Goal: Task Accomplishment & Management: Manage account settings

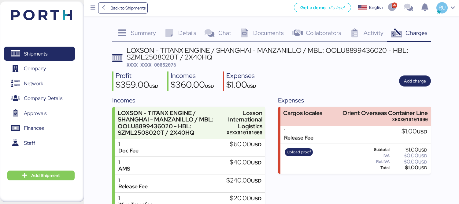
click at [69, 20] on img at bounding box center [41, 15] width 61 height 10
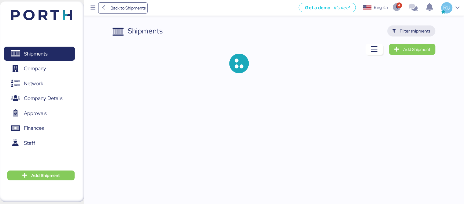
click at [417, 31] on span "Filter shipments" at bounding box center [415, 30] width 31 height 7
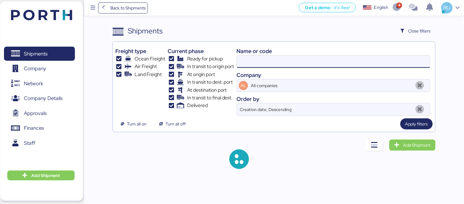
click at [276, 65] on input at bounding box center [333, 61] width 193 height 12
paste input "O0051945"
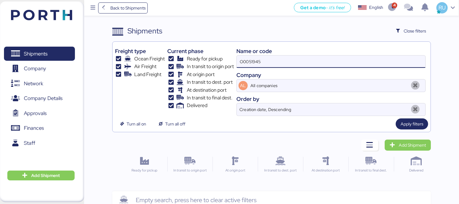
type input "O0051945"
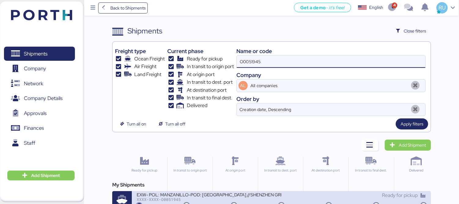
click at [243, 191] on div "EXW- POL: MANZANILLO-POD: [GEOGRAPHIC_DATA] //SHENZHEN GRENTECH RF COMMUNICATIO…" at bounding box center [209, 193] width 145 height 5
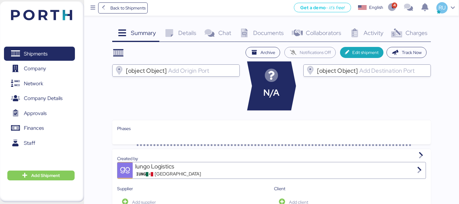
click at [410, 30] on span "Charges" at bounding box center [417, 33] width 22 height 8
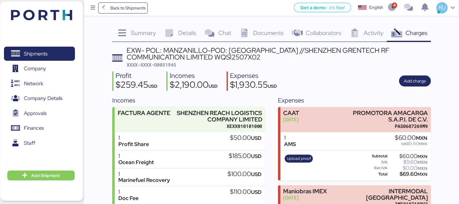
click at [169, 62] on span "XXXX-XXXX-O0051945" at bounding box center [152, 65] width 50 height 6
copy span "O0051945"
click at [360, 75] on div "Profit $259.45 USD Incomes $2,190.00 USD Expenses $1,930.55 USD Add charge" at bounding box center [271, 80] width 319 height 19
click at [59, 20] on img at bounding box center [41, 15] width 61 height 10
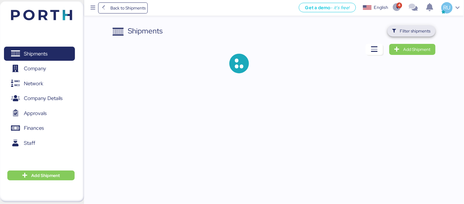
click at [425, 33] on span "Filter shipments" at bounding box center [415, 30] width 31 height 7
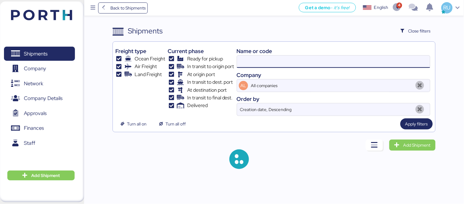
click at [337, 59] on input at bounding box center [333, 61] width 193 height 12
paste input "OOLU8899447940"
type input "OOLU8899447940"
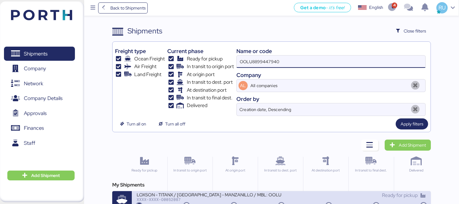
click at [268, 196] on div "LOXSON - TITANX / [GEOGRAPHIC_DATA] - MANZANILLO / MBL: OOLU8899447940 - HBL: S…" at bounding box center [209, 193] width 145 height 5
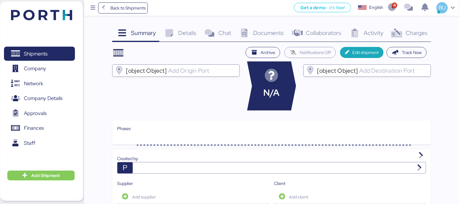
click at [408, 31] on span "Charges" at bounding box center [417, 33] width 22 height 8
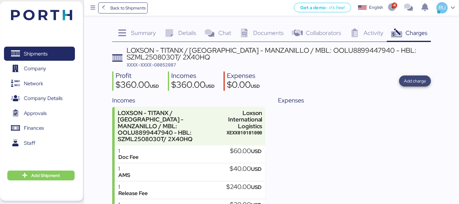
click at [415, 76] on span "Add charge" at bounding box center [415, 80] width 32 height 11
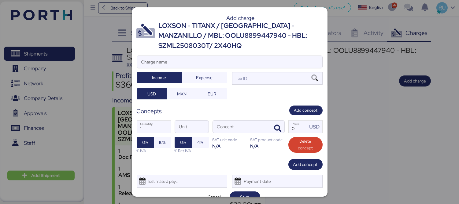
click at [279, 60] on input "Charge name" at bounding box center [229, 62] width 185 height 12
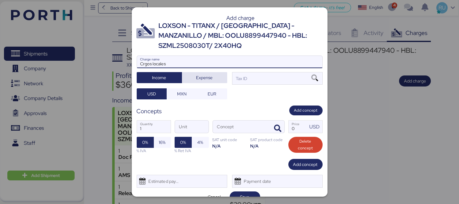
type input "Crgos locales"
click at [209, 78] on span "Expense" at bounding box center [204, 77] width 17 height 7
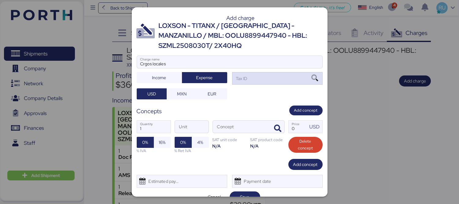
click at [243, 77] on div "Tax ID" at bounding box center [241, 78] width 13 height 7
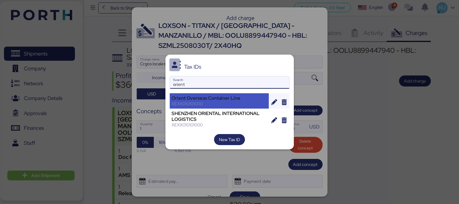
type input "orient"
click at [224, 104] on div "XEXX010101000" at bounding box center [219, 104] width 95 height 6
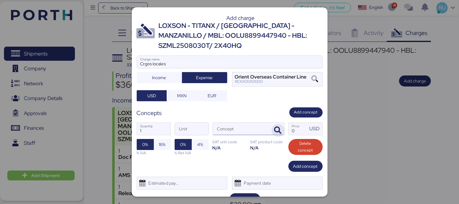
click at [275, 131] on icon "button" at bounding box center [278, 129] width 7 height 7
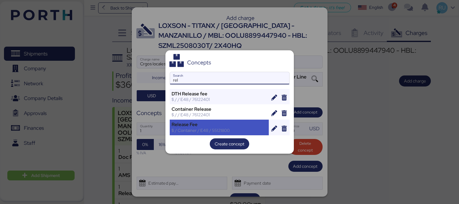
type input "rel"
click at [230, 123] on div "Release Fee" at bounding box center [219, 125] width 95 height 6
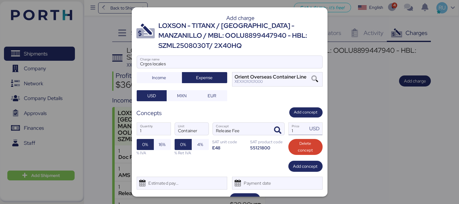
click at [289, 129] on input "1" at bounding box center [298, 128] width 19 height 12
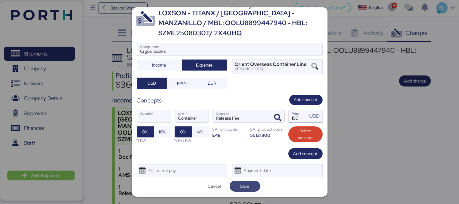
type input "150"
click at [247, 182] on span "Save" at bounding box center [245, 185] width 9 height 7
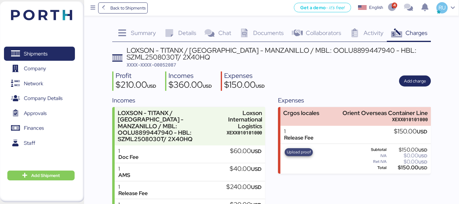
click at [292, 152] on span "Upload proof" at bounding box center [299, 151] width 24 height 7
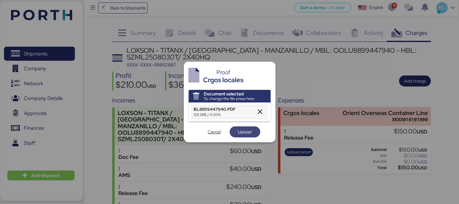
click at [246, 134] on span "Upload" at bounding box center [244, 131] width 13 height 7
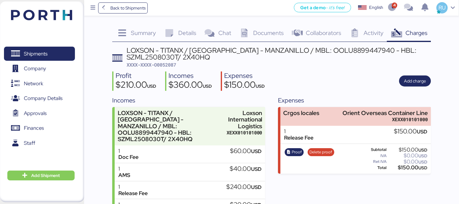
click at [166, 63] on span "XXXX-XXXX-O0052087" at bounding box center [152, 65] width 50 height 6
copy span "O0052087"
click at [286, 58] on div "LOXSON - TITANX / [GEOGRAPHIC_DATA] - MANZANILLO / MBL: OOLU8899447940 - HBL: S…" at bounding box center [279, 54] width 305 height 14
click at [60, 16] on img at bounding box center [41, 15] width 61 height 10
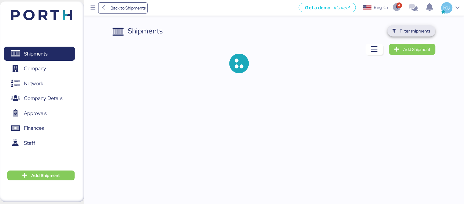
click at [402, 25] on span "Filter shipments" at bounding box center [412, 30] width 48 height 11
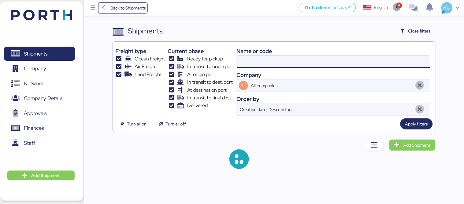
click at [317, 56] on input at bounding box center [333, 61] width 193 height 12
paste input "O0051922"
type input "O0051922"
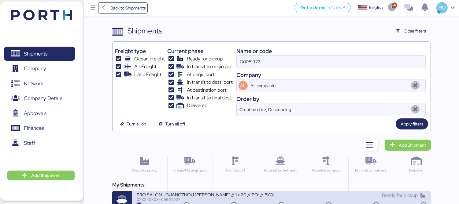
click at [253, 200] on div "XXXX-XXXX-O0051922" at bounding box center [209, 199] width 145 height 4
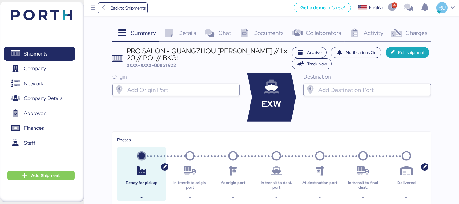
click at [70, 17] on img at bounding box center [41, 15] width 61 height 10
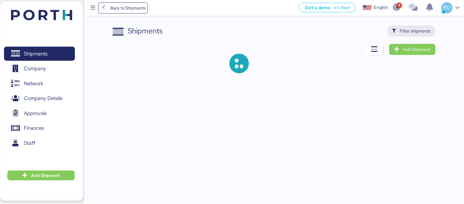
click at [411, 35] on span "Filter shipments" at bounding box center [412, 30] width 48 height 11
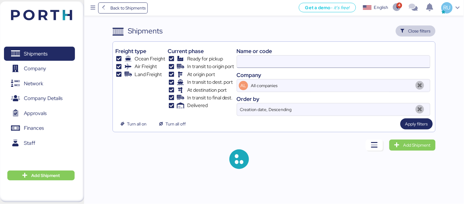
click at [299, 63] on input at bounding box center [333, 61] width 193 height 12
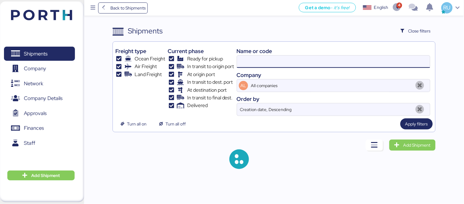
paste input "WQSI2508X01"
type input "WQSI2508X01"
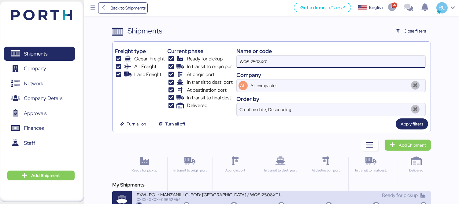
click at [251, 193] on div "EXW- POL: MANZANILLO-POD: [GEOGRAPHIC_DATA] / WQSI2508X01- 1*40HC / 1*20DR" at bounding box center [209, 193] width 145 height 5
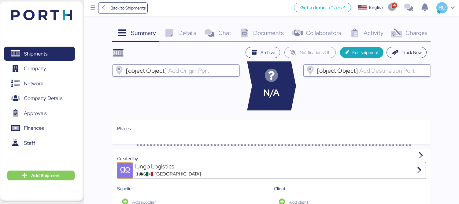
click at [414, 26] on div "Charges 0" at bounding box center [409, 33] width 44 height 17
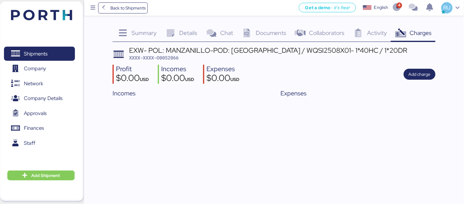
click at [269, 36] on span "Documents" at bounding box center [271, 33] width 31 height 8
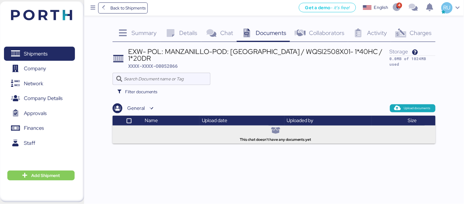
click at [185, 34] on span "Details" at bounding box center [189, 33] width 18 height 8
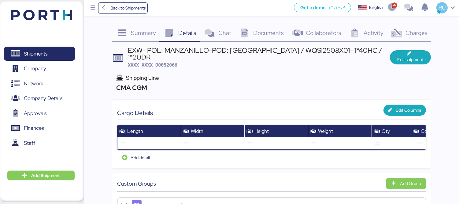
click at [59, 11] on img at bounding box center [41, 15] width 61 height 10
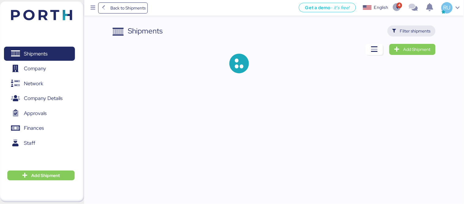
click at [422, 31] on span "Filter shipments" at bounding box center [415, 30] width 31 height 7
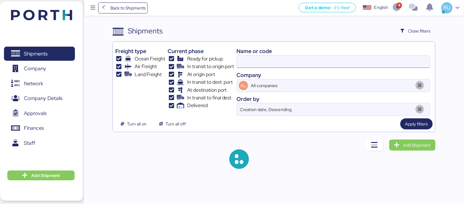
click at [320, 62] on input at bounding box center [333, 61] width 193 height 12
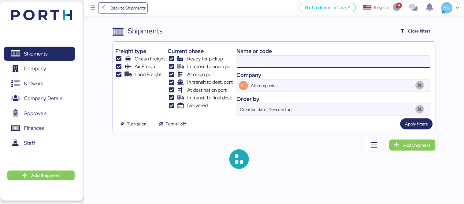
paste input "O0051945"
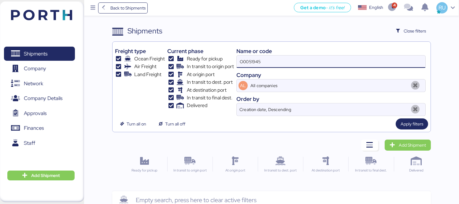
type input "O0051945"
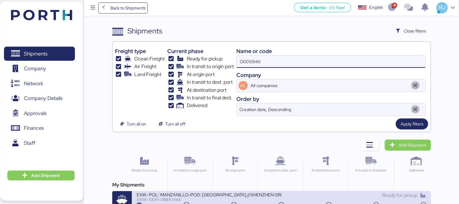
click at [248, 200] on div "XXXX-XXXX-O0051945" at bounding box center [209, 199] width 145 height 4
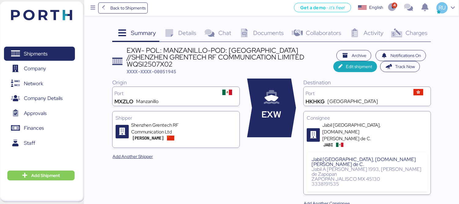
click at [41, 32] on div "Shipments 0 Company 0 Network 0 Company Details 0 Approvals 0 Finances 0 Staff …" at bounding box center [42, 102] width 84 height 200
click at [50, 18] on img at bounding box center [41, 15] width 61 height 10
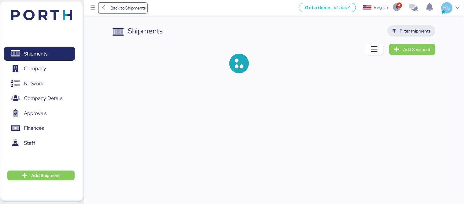
click at [408, 26] on span "Filter shipments" at bounding box center [412, 30] width 48 height 11
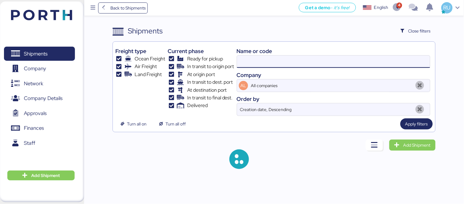
click at [259, 62] on input at bounding box center [333, 61] width 193 height 12
paste input "A0052092"
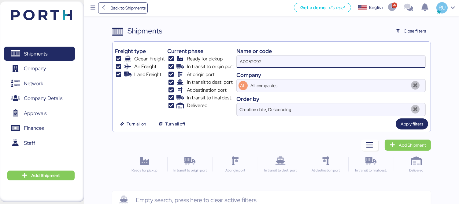
type input "A0052092"
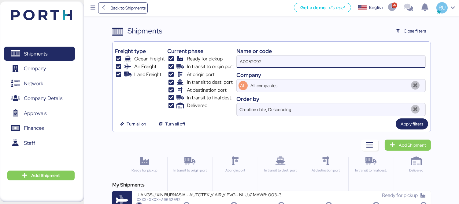
click at [258, 187] on div "My Shipments" at bounding box center [271, 184] width 319 height 7
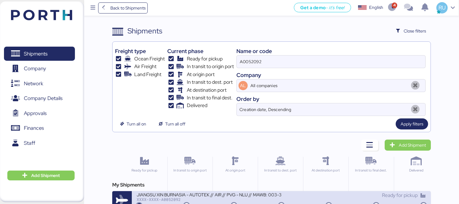
click at [265, 198] on div "XXXX-XXXX-A0052092" at bounding box center [209, 199] width 145 height 4
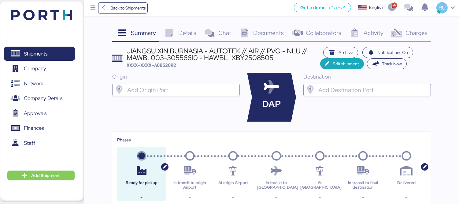
click at [411, 38] on div "Charges 0" at bounding box center [409, 33] width 44 height 17
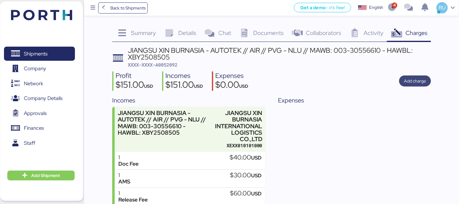
click at [413, 86] on span "Add charge" at bounding box center [415, 80] width 32 height 11
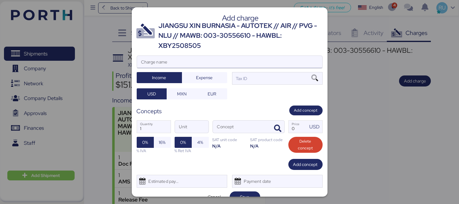
click at [281, 61] on input "Charge name" at bounding box center [229, 62] width 185 height 12
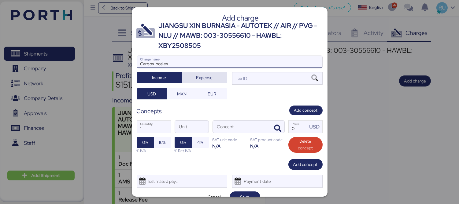
type input "Cargos locales"
click at [202, 81] on span "Expense" at bounding box center [205, 77] width 36 height 9
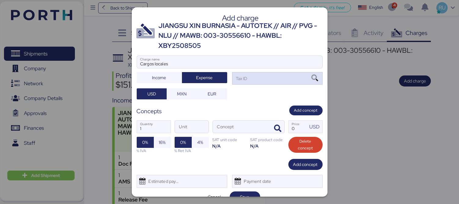
click at [259, 79] on div "Tax ID" at bounding box center [277, 78] width 91 height 12
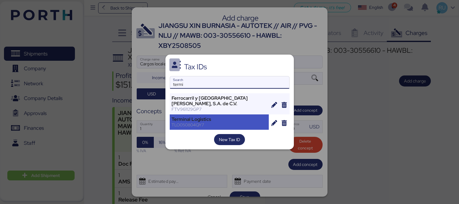
type input "termi"
click at [205, 120] on div "Terminal Logistics" at bounding box center [219, 119] width 95 height 6
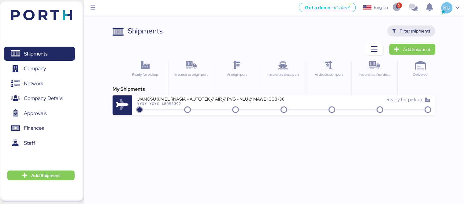
click at [421, 32] on span "Filter shipments" at bounding box center [415, 30] width 31 height 7
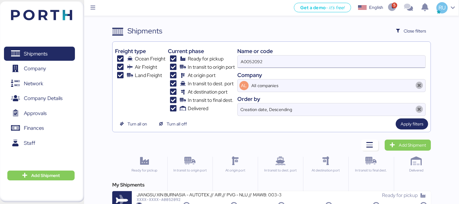
click at [281, 59] on input "A0052092" at bounding box center [332, 61] width 188 height 12
paste input "ONEYTYOFF6699600"
type input "ONEYTYOFF6699600"
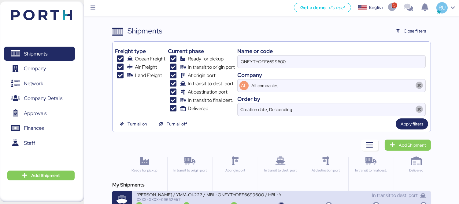
click at [261, 195] on div "YAMATO - MURATA / YMM-OI-227 / MBL: ONEYTYOFF6699600 / HBL: YTJTGI100095 / FCL" at bounding box center [209, 193] width 145 height 5
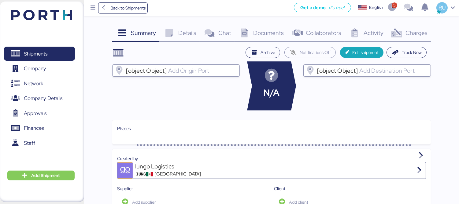
click at [408, 35] on span "Charges" at bounding box center [417, 33] width 22 height 8
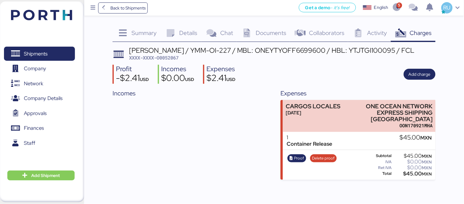
click at [272, 33] on span "Documents" at bounding box center [271, 33] width 31 height 8
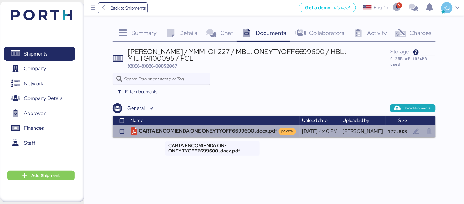
click at [244, 129] on td "CARTA ENCOMIENDA ONE ONEYTYOFF6699600 .docx.pdf private" at bounding box center [214, 131] width 172 height 12
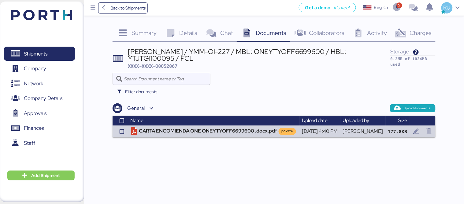
click at [418, 31] on span "Charges" at bounding box center [421, 33] width 22 height 8
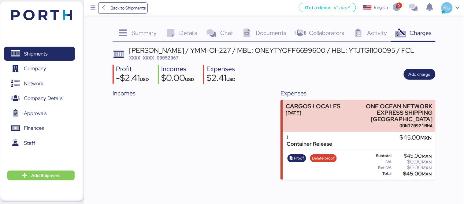
click at [170, 54] on span "XXXX-XXXX-O0052067" at bounding box center [154, 57] width 50 height 6
copy span "O0052067"
click at [359, 90] on div "Expenses" at bounding box center [358, 92] width 155 height 9
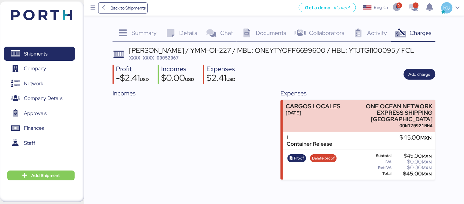
click at [41, 13] on img at bounding box center [41, 15] width 61 height 10
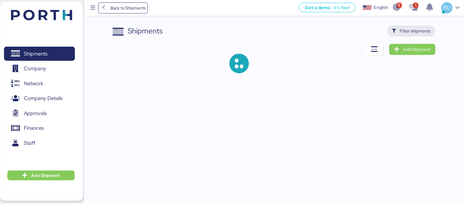
click at [415, 29] on span "Filter shipments" at bounding box center [415, 30] width 31 height 7
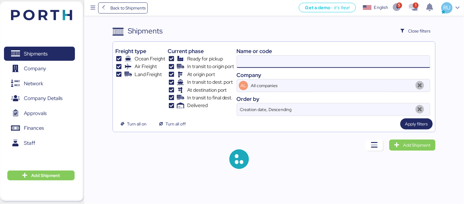
click at [276, 62] on input at bounding box center [333, 61] width 193 height 12
paste input "O0052001"
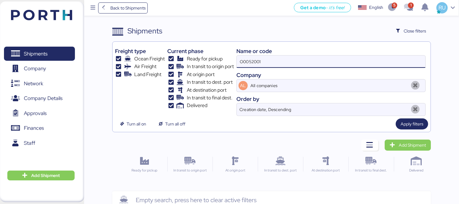
type input "O0052001"
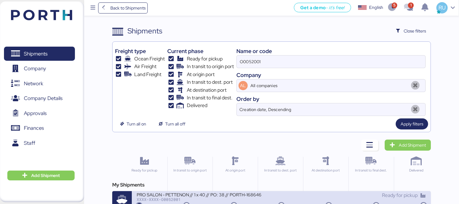
click at [270, 200] on div "XXXX-XXXX-O0052001" at bounding box center [209, 199] width 145 height 4
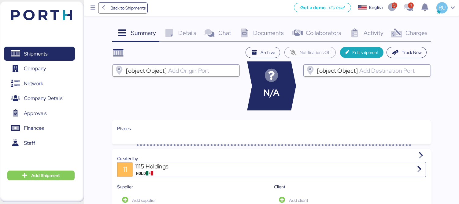
click at [417, 28] on div "Charges 0" at bounding box center [409, 33] width 44 height 17
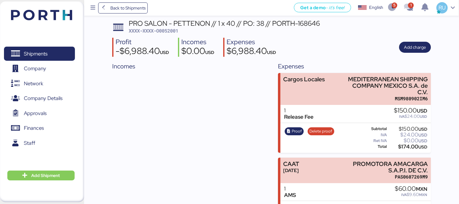
scroll to position [27, 0]
click at [253, 59] on div "PRO SALON - PETTENON // 1 x 40 // PO: 38 // PORTH-168646 XXXX-XXXX-O0052001 Pro…" at bounding box center [271, 200] width 319 height 360
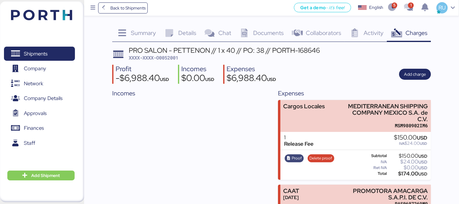
click at [294, 155] on span "Proof" at bounding box center [297, 158] width 10 height 7
click at [293, 155] on span "Proof" at bounding box center [297, 158] width 10 height 7
click at [292, 155] on span "Proof" at bounding box center [297, 158] width 10 height 7
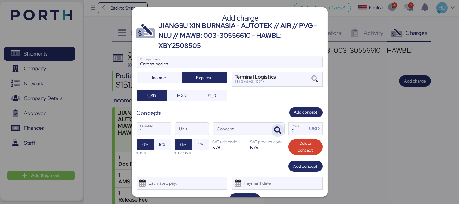
click at [275, 129] on icon "button" at bounding box center [278, 129] width 7 height 7
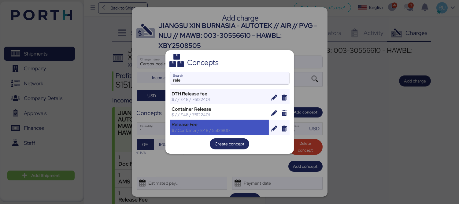
type input "rele"
click at [237, 125] on div "Release Fee" at bounding box center [219, 125] width 95 height 6
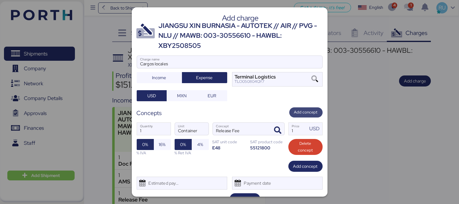
click at [297, 113] on span "Add concept" at bounding box center [306, 112] width 24 height 7
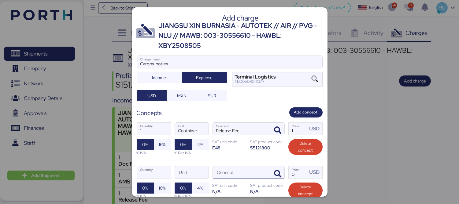
click at [254, 174] on input "Concept" at bounding box center [241, 172] width 57 height 12
type input "d"
click at [272, 173] on span "button" at bounding box center [278, 173] width 13 height 13
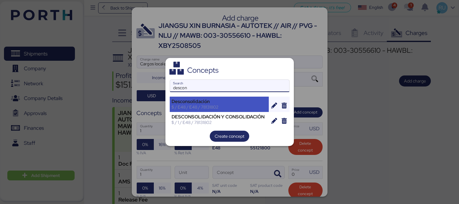
type input "descon"
click at [207, 102] on div "Desconsolidación" at bounding box center [219, 102] width 95 height 6
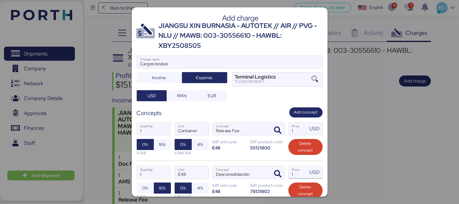
click at [296, 176] on input "1" at bounding box center [298, 172] width 19 height 12
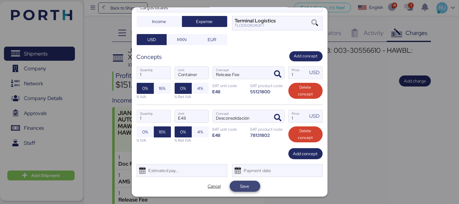
click at [243, 186] on span "Save" at bounding box center [245, 185] width 9 height 7
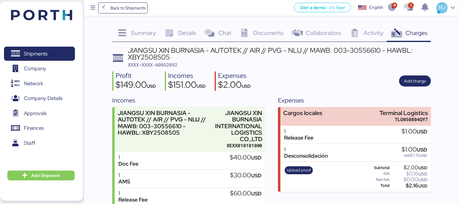
click at [170, 62] on span "XXXX-XXXX-A0052092" at bounding box center [153, 65] width 50 height 6
copy span "A0052092"
drag, startPoint x: 59, startPoint y: 17, endPoint x: 245, endPoint y: 20, distance: 186.4
click at [59, 17] on img at bounding box center [41, 15] width 61 height 10
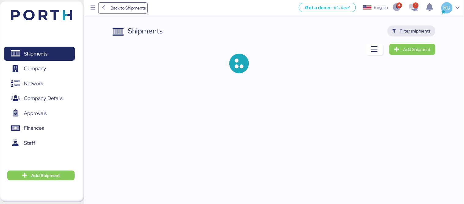
click at [413, 34] on span "Filter shipments" at bounding box center [415, 30] width 31 height 7
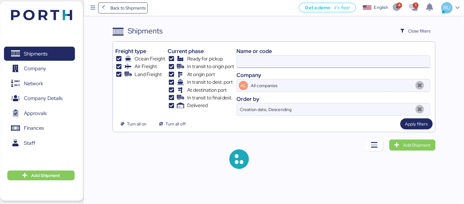
click at [301, 64] on input at bounding box center [333, 61] width 193 height 12
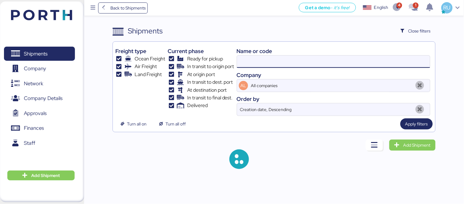
paste input "O0052052"
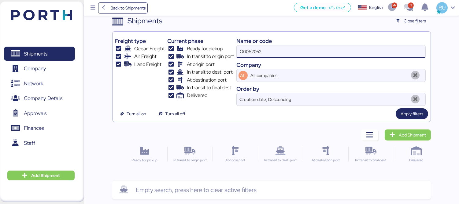
scroll to position [14, 0]
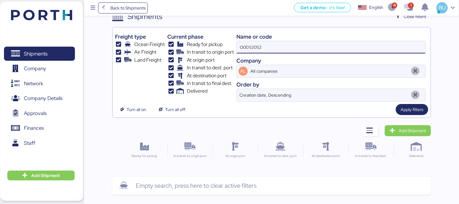
type input "O0052052"
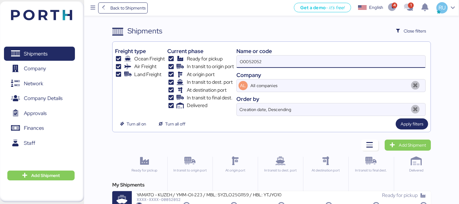
scroll to position [11, 0]
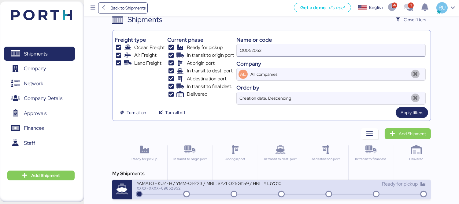
click at [304, 191] on div "Ready for pickup" at bounding box center [354, 186] width 145 height 13
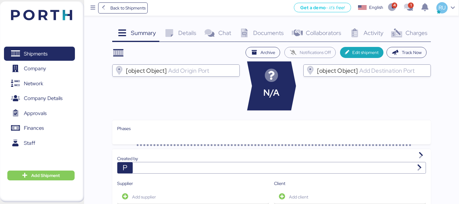
click at [398, 31] on icon at bounding box center [397, 33] width 13 height 9
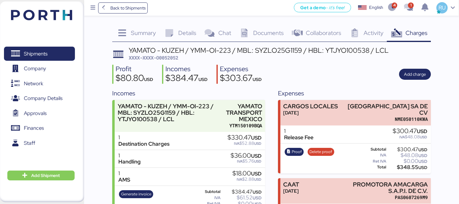
click at [264, 35] on span "Documents" at bounding box center [268, 33] width 31 height 8
